Goal: Navigation & Orientation: Find specific page/section

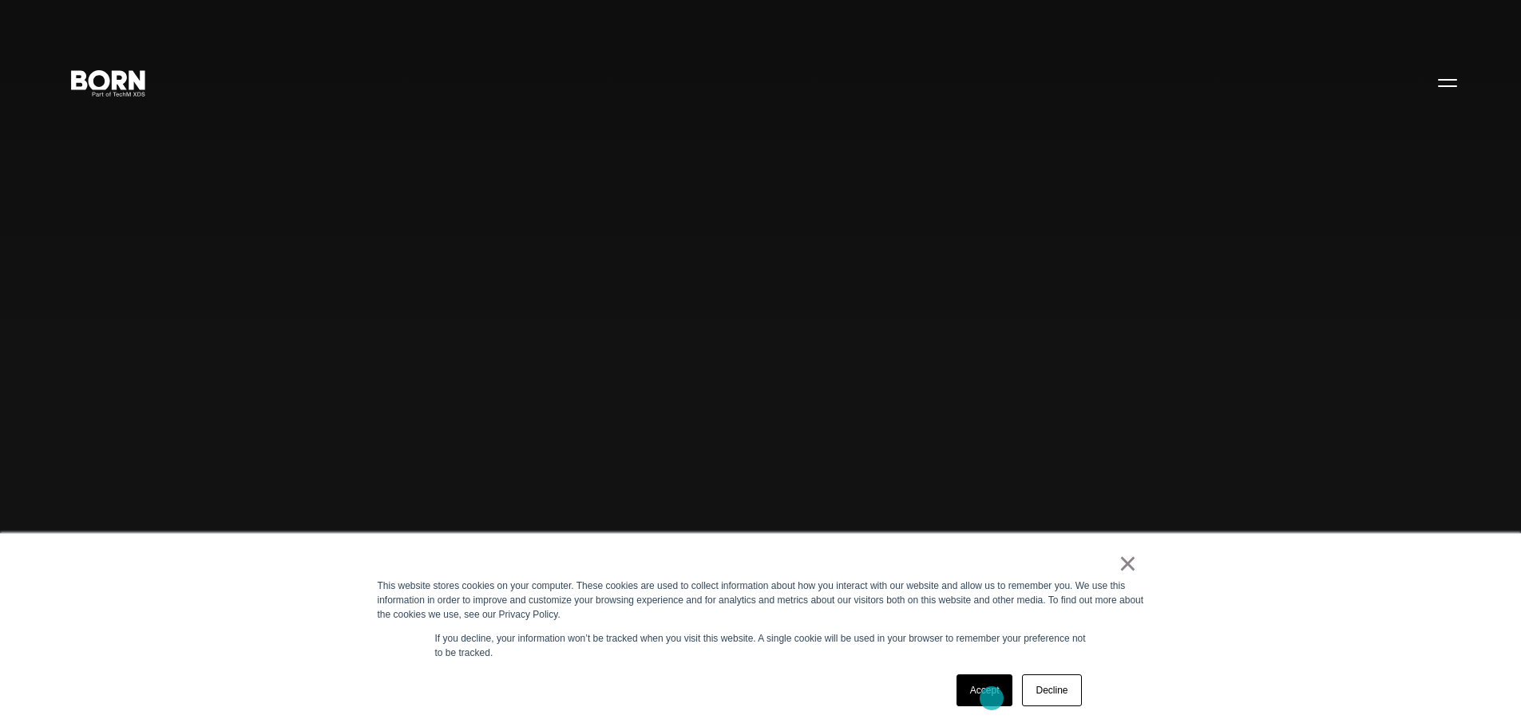
click at [992, 699] on link "Accept" at bounding box center [984, 691] width 57 height 32
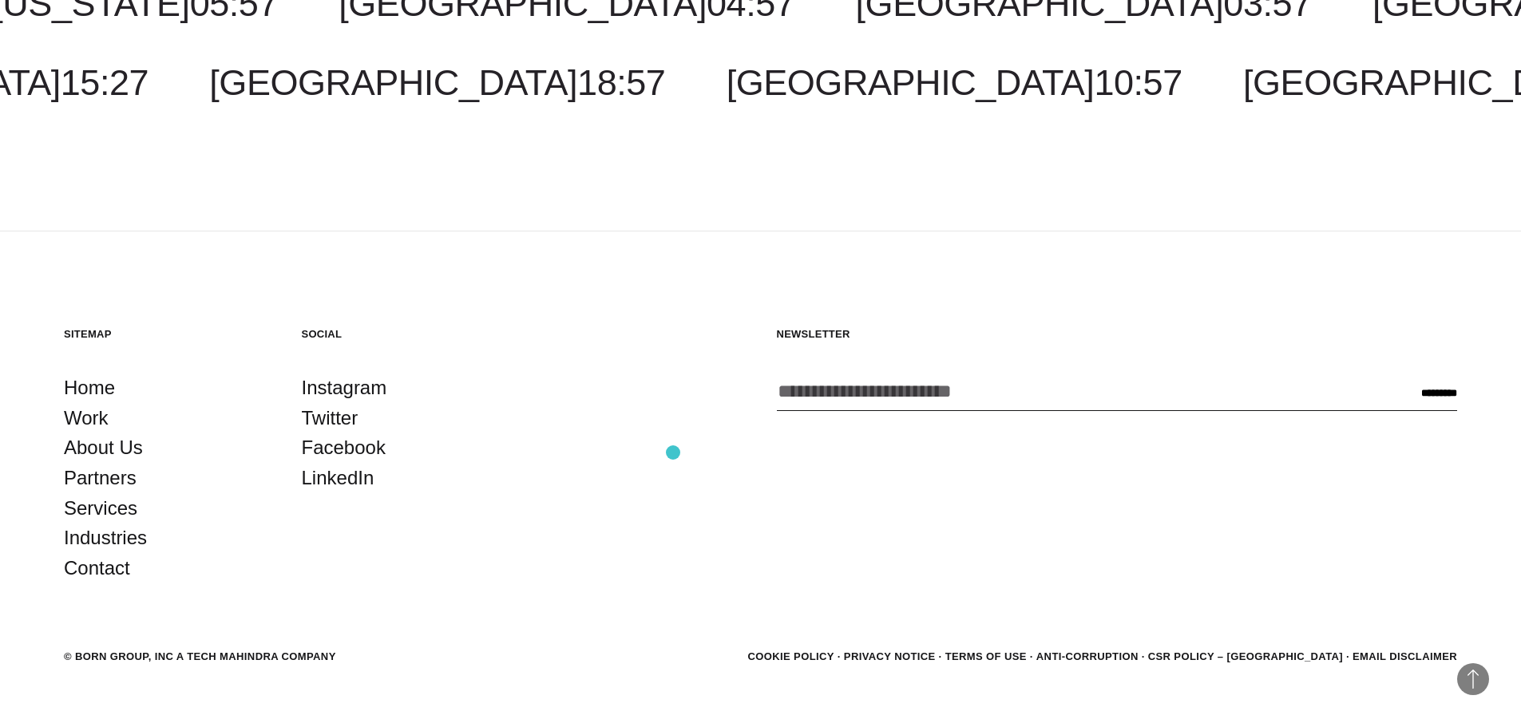
scroll to position [5035, 0]
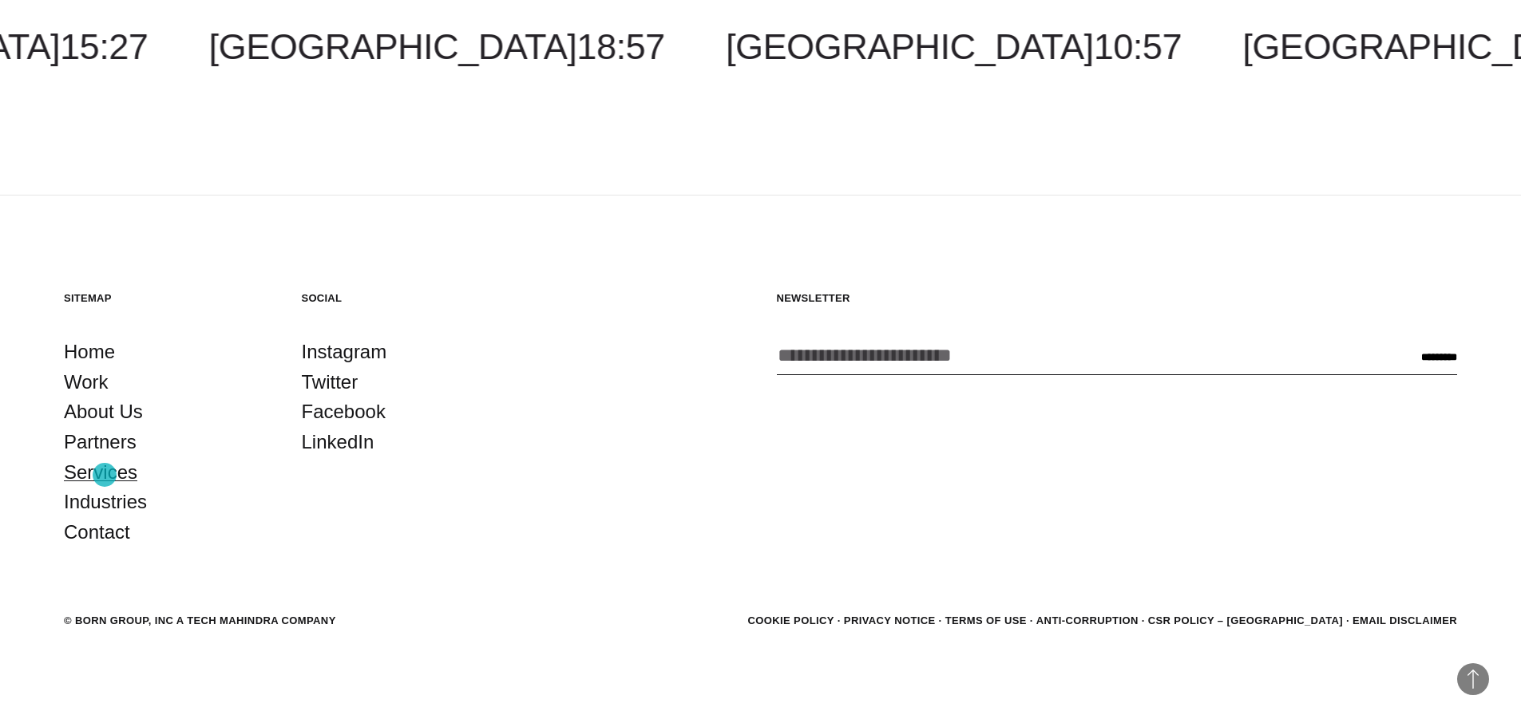
click at [105, 475] on link "Services" at bounding box center [100, 472] width 73 height 30
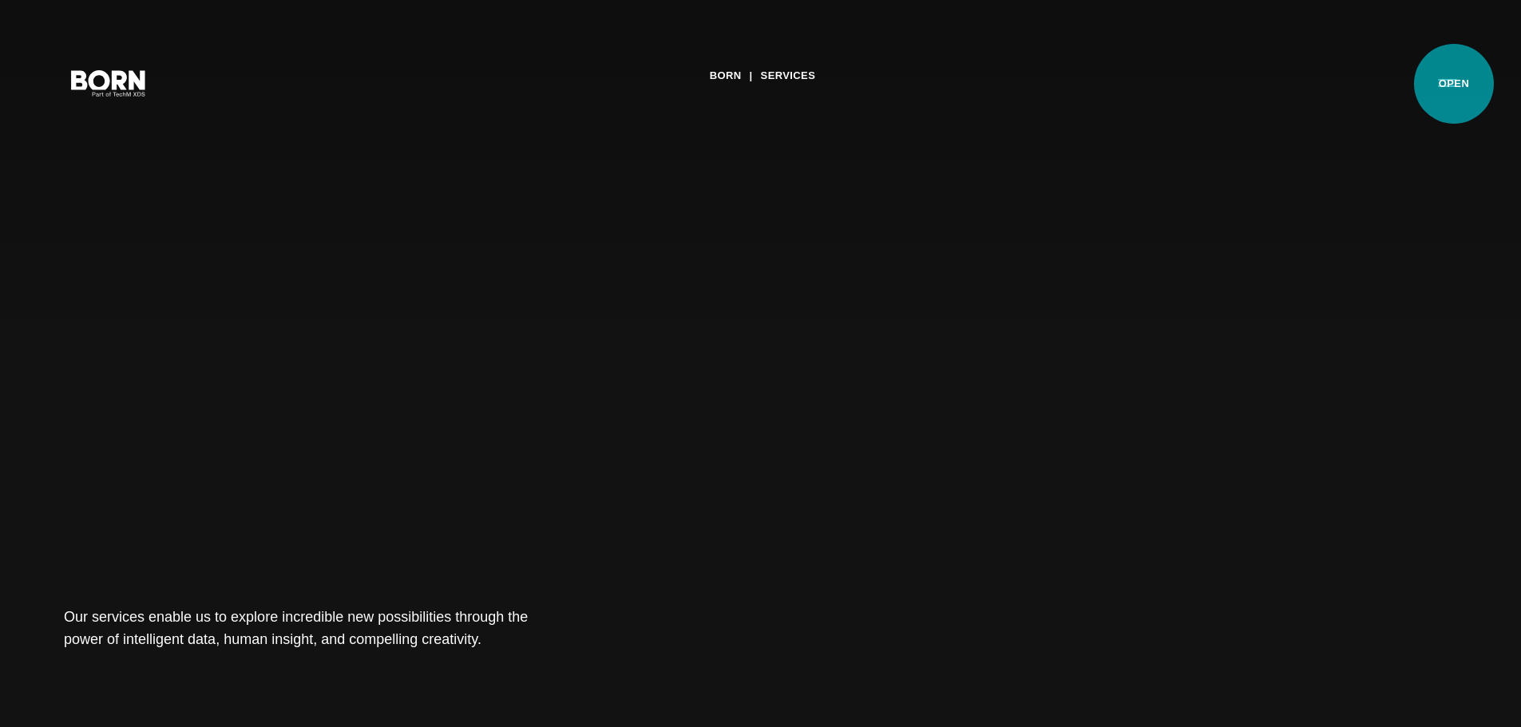
click at [1454, 84] on button "Primary Menu" at bounding box center [1447, 82] width 38 height 34
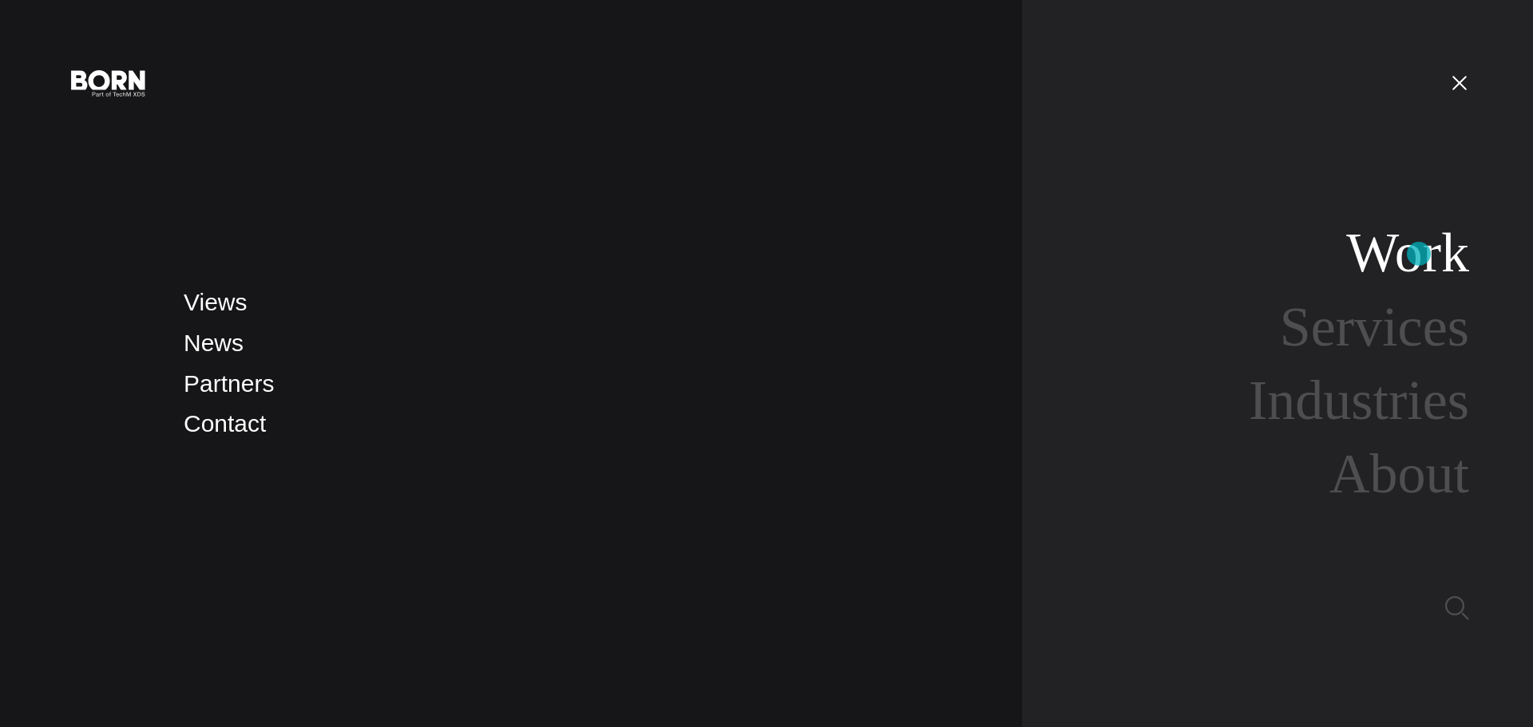
click at [1419, 254] on link "Work" at bounding box center [1407, 252] width 123 height 61
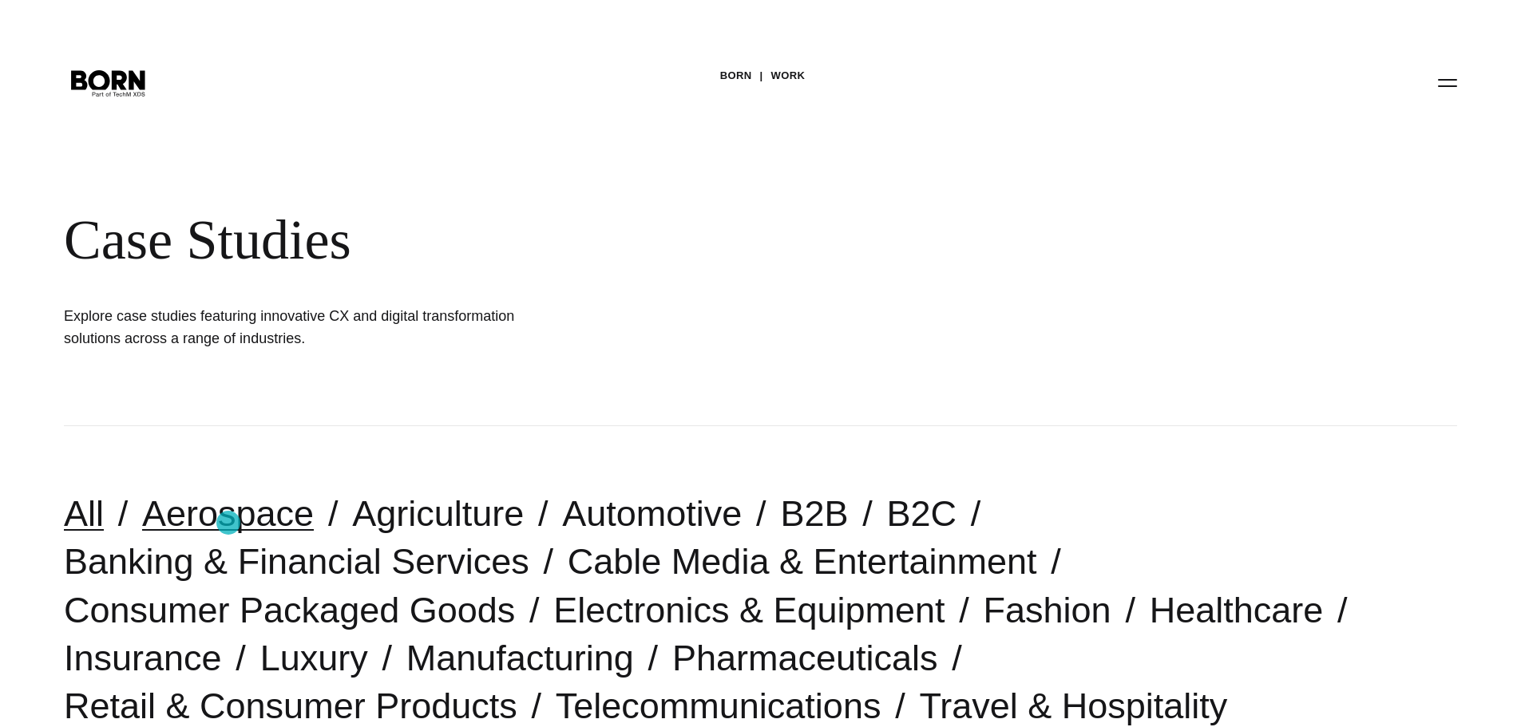
click at [228, 523] on link "Aerospace" at bounding box center [228, 513] width 172 height 41
